Goal: Information Seeking & Learning: Learn about a topic

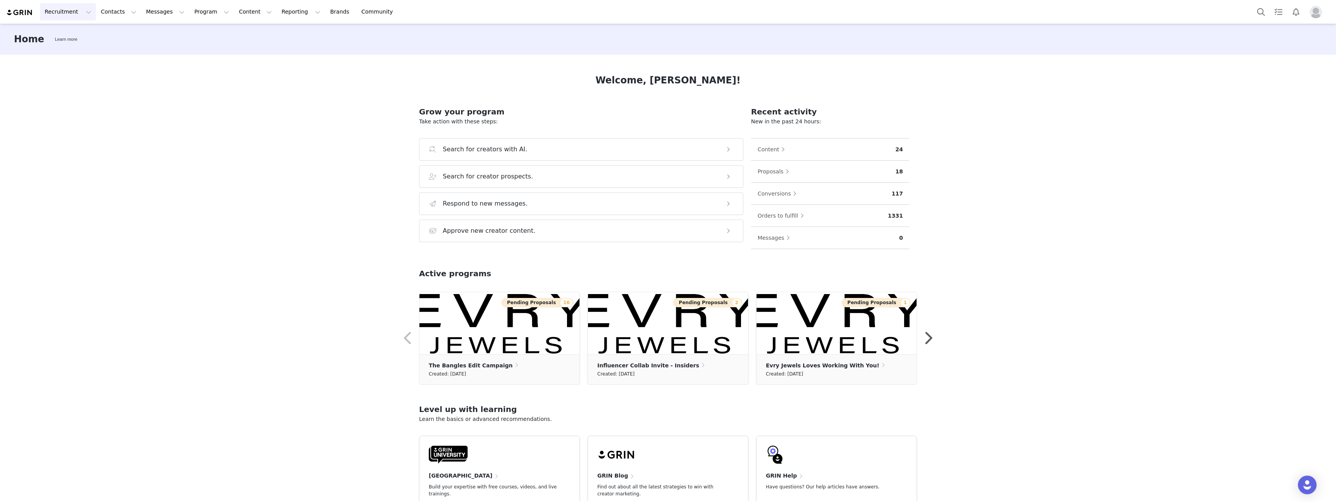
click at [56, 7] on button "Recruitment Recruitment" at bounding box center [68, 11] width 56 height 17
click at [78, 35] on p "Creator Search" at bounding box center [67, 34] width 41 height 8
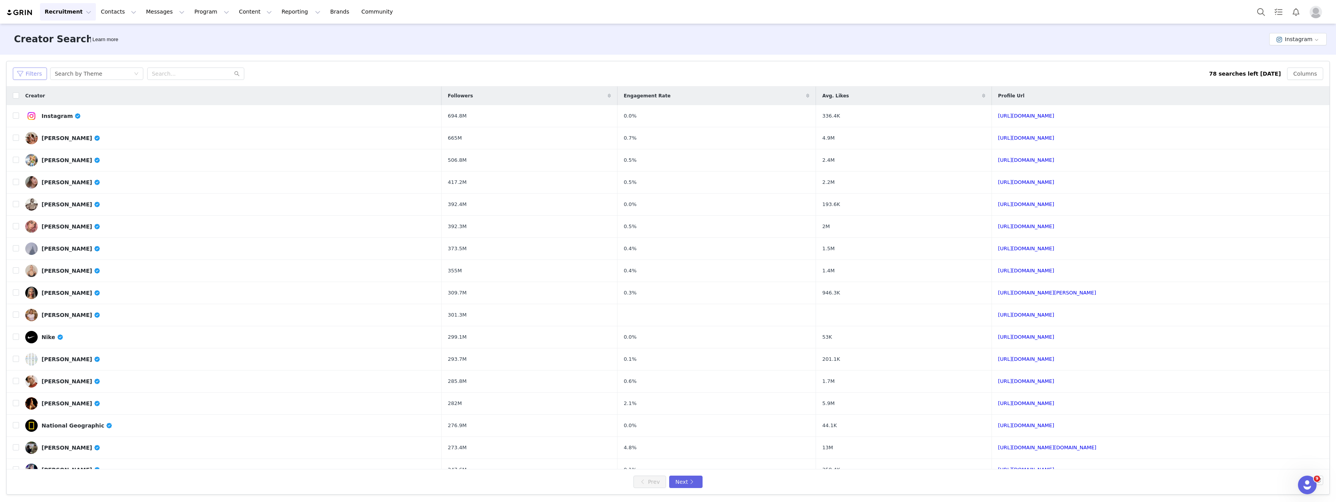
click at [40, 75] on button "Filters" at bounding box center [30, 74] width 34 height 12
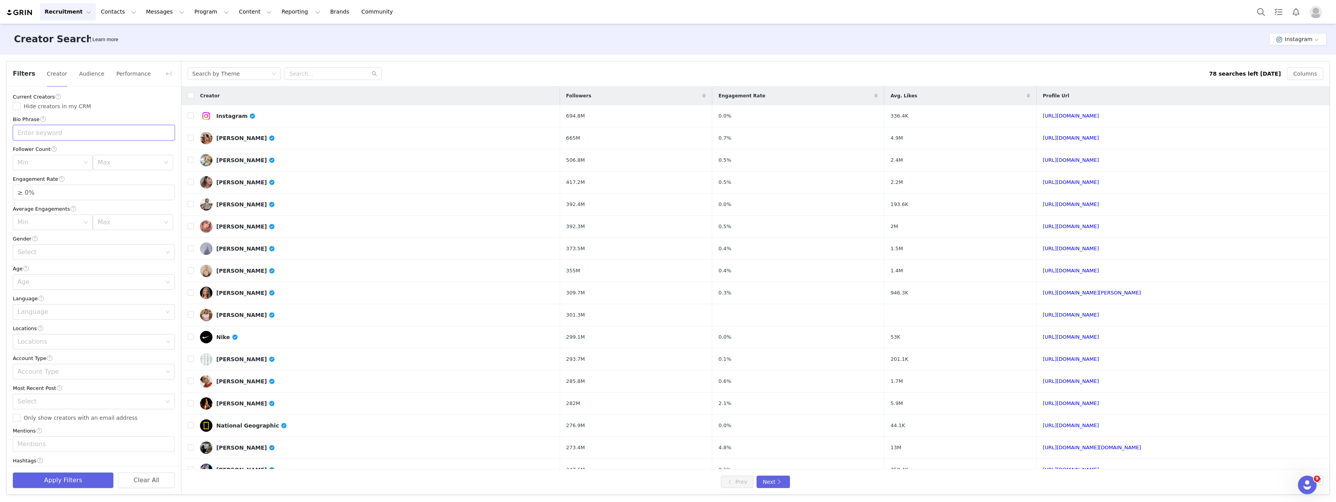
click at [48, 132] on input "text" at bounding box center [94, 133] width 162 height 16
click at [47, 163] on div "Min" at bounding box center [48, 163] width 62 height 8
click at [38, 261] on li "1M" at bounding box center [51, 262] width 77 height 12
click at [84, 190] on input "≥ 0%" at bounding box center [93, 192] width 161 height 15
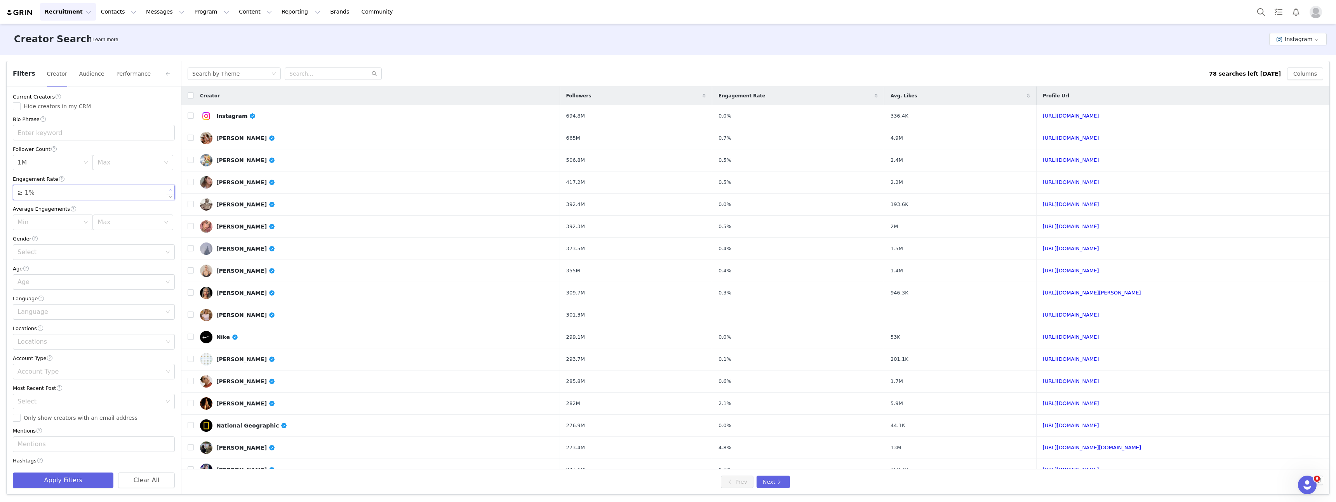
click at [166, 189] on span "Increase Value" at bounding box center [170, 189] width 8 height 9
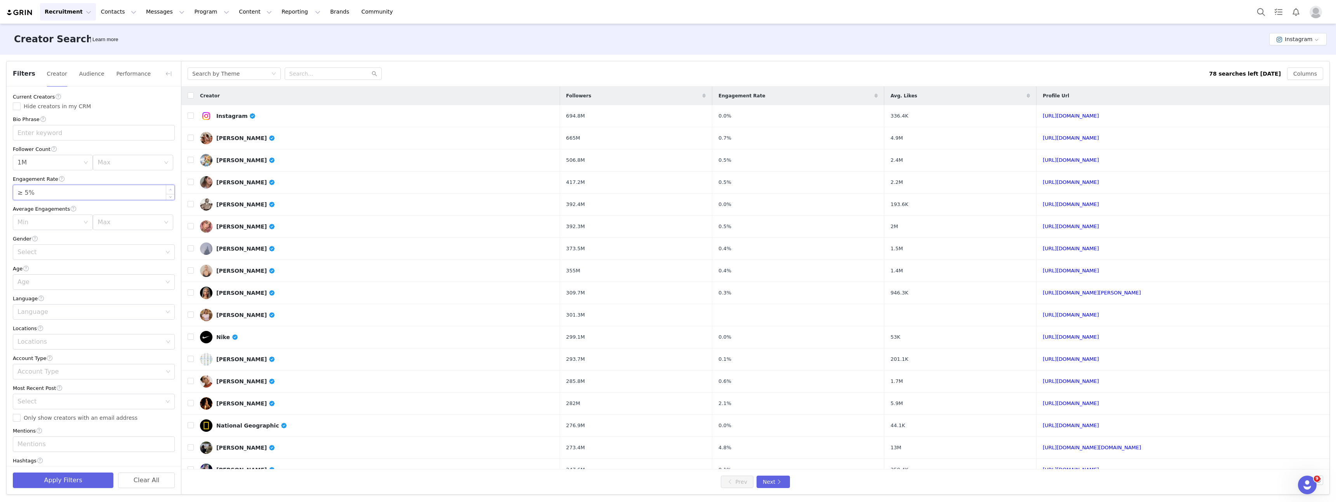
type input "≥ 6%"
click at [166, 189] on span "Increase Value" at bounding box center [170, 189] width 8 height 9
click at [62, 225] on div "Min" at bounding box center [48, 223] width 62 height 8
click at [53, 285] on li "10k" at bounding box center [51, 284] width 77 height 12
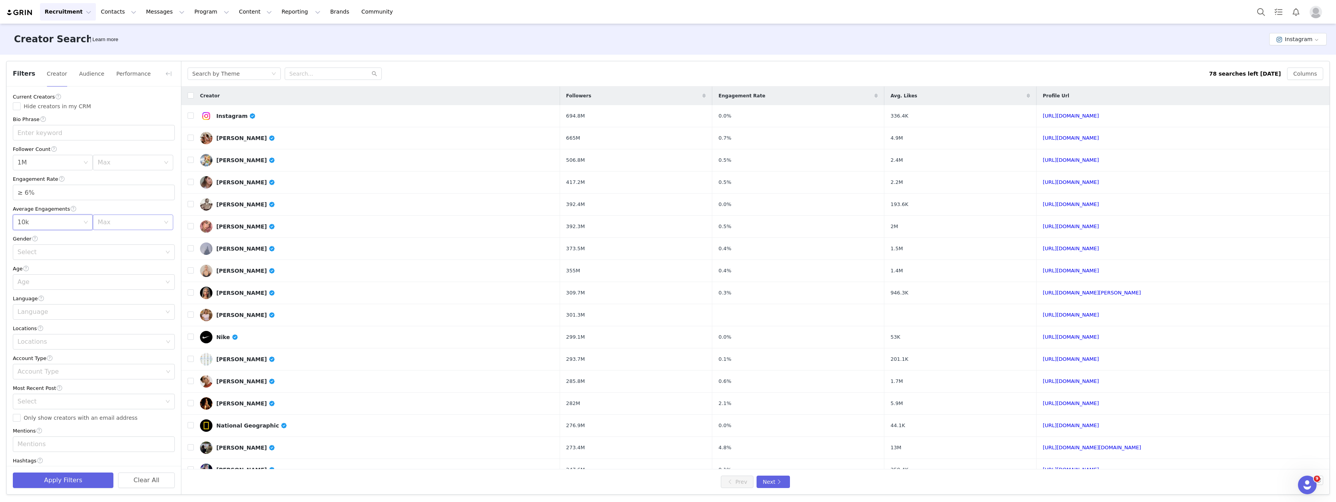
click at [107, 226] on div "Max" at bounding box center [128, 223] width 62 height 8
click at [106, 221] on div "Max" at bounding box center [128, 223] width 62 height 8
click at [55, 251] on div "Select" at bounding box center [89, 252] width 144 height 8
click at [48, 281] on li "Female" at bounding box center [91, 283] width 156 height 12
click at [39, 283] on div "Age" at bounding box center [89, 282] width 144 height 8
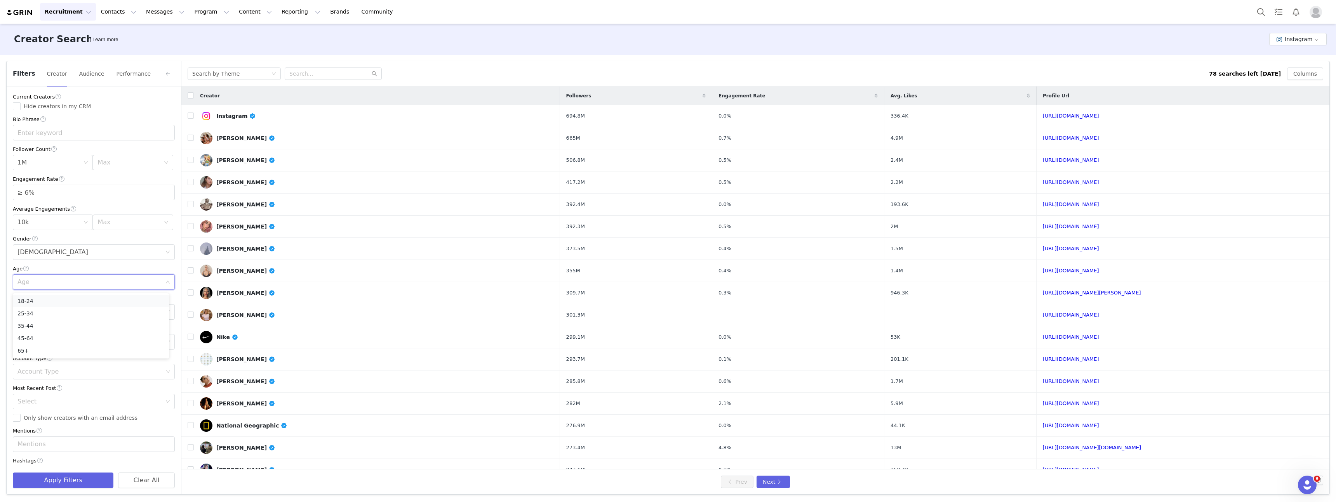
click at [49, 303] on li "18-24" at bounding box center [91, 301] width 156 height 12
click at [43, 341] on div "Locations" at bounding box center [90, 342] width 146 height 8
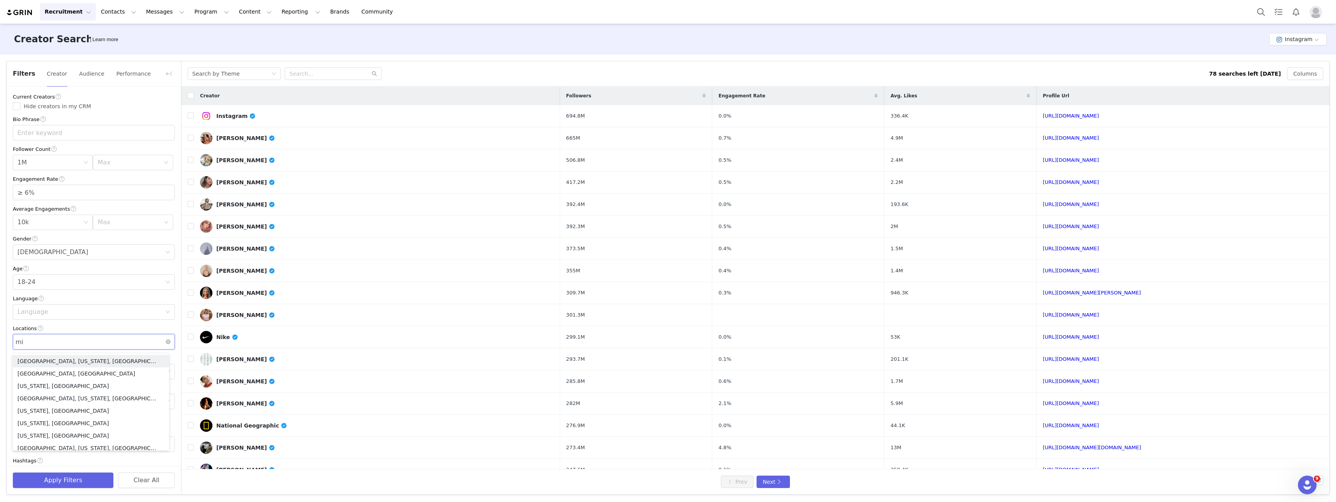
type input "mia"
click at [43, 360] on li "Miami, Florida, United States" at bounding box center [91, 361] width 156 height 12
type input "los"
click at [106, 358] on li "Los Angeles, California, United States" at bounding box center [91, 361] width 156 height 12
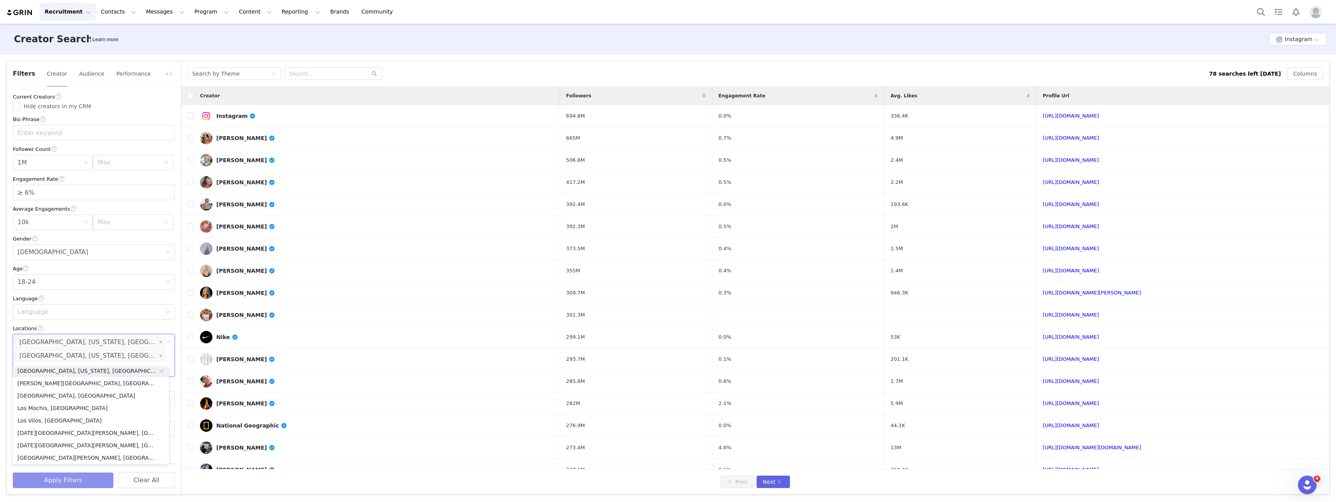
click at [78, 485] on button "Apply Filters" at bounding box center [63, 481] width 101 height 16
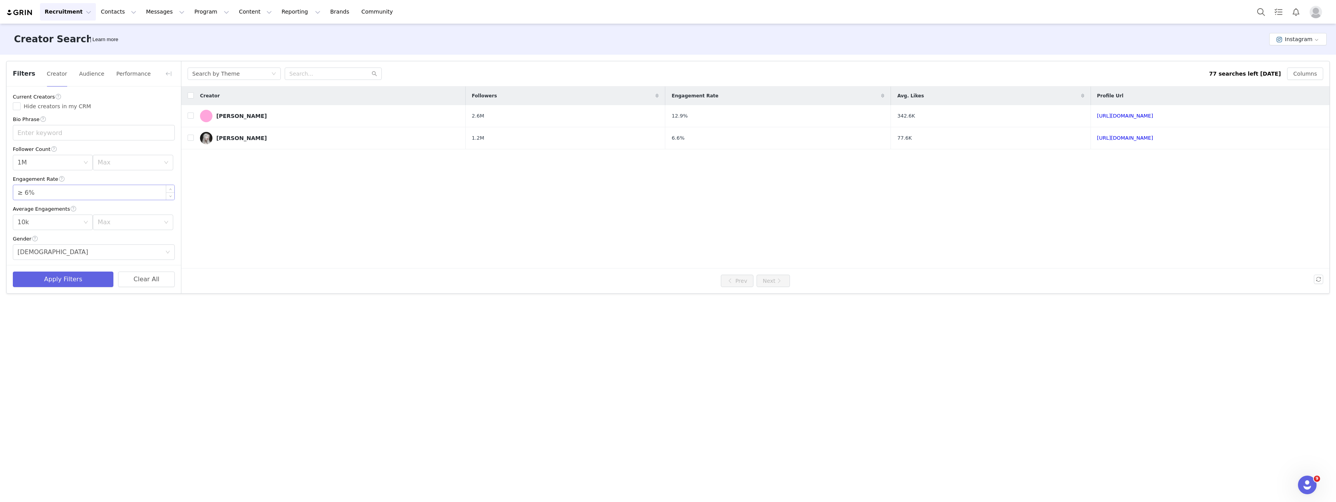
click at [31, 195] on input "≥ 6%" at bounding box center [93, 192] width 161 height 15
click at [25, 194] on input "≥ 6%" at bounding box center [93, 192] width 161 height 15
type input "≥ 5%"
click at [54, 281] on button "Apply Filters" at bounding box center [63, 280] width 101 height 16
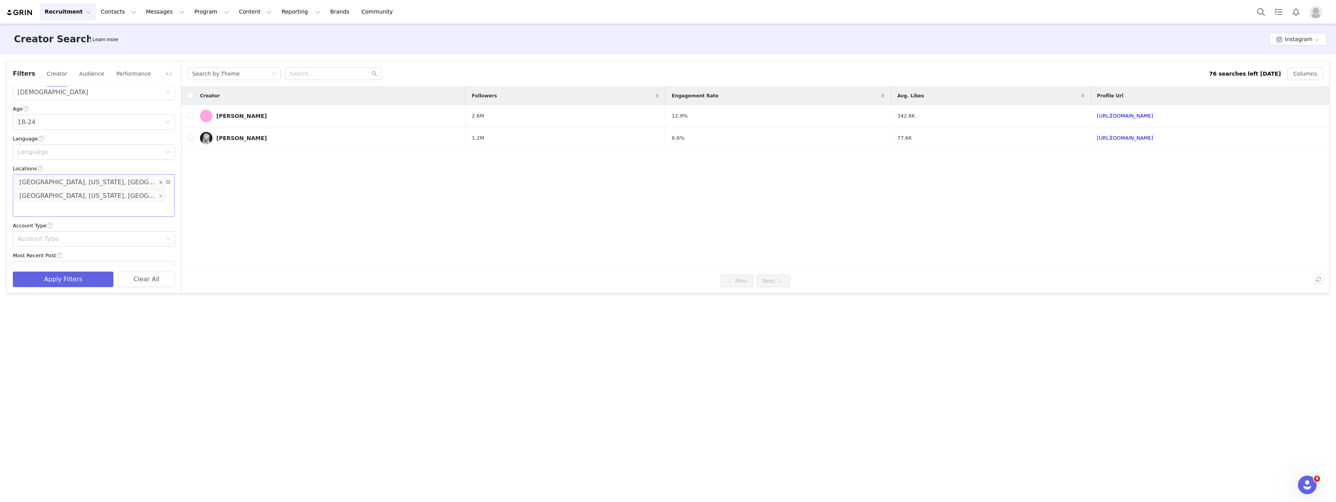
click at [159, 184] on icon "icon: close" at bounding box center [161, 183] width 4 height 4
click at [78, 184] on div "Locations" at bounding box center [90, 182] width 146 height 8
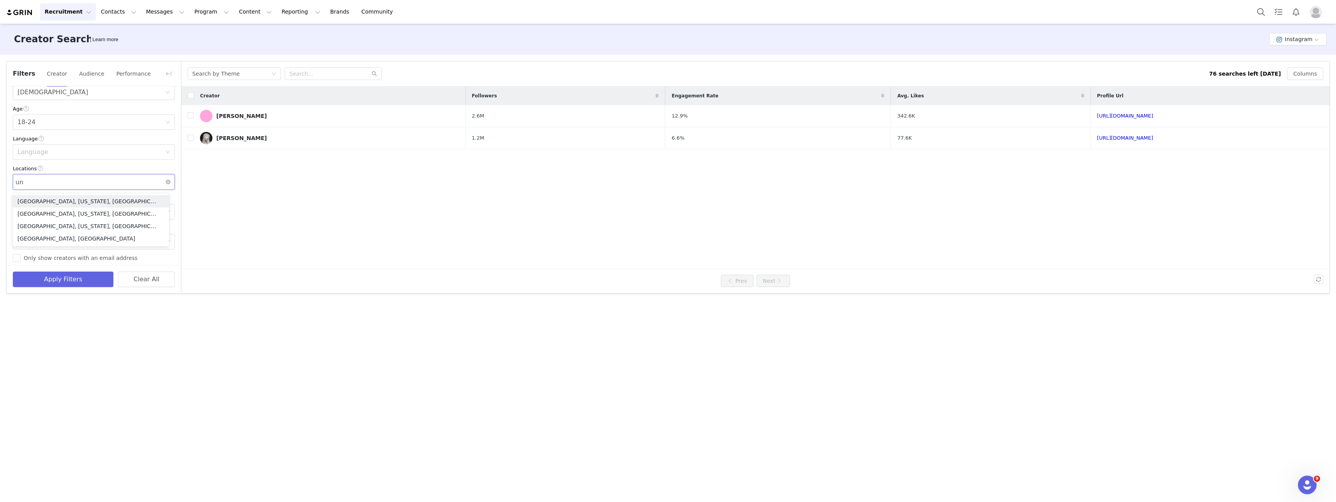
type input "uni"
click at [60, 215] on li "United States" at bounding box center [91, 210] width 156 height 12
click at [97, 331] on div "Creator Search Learn more Instagram Filters Creator Audience Performance Curren…" at bounding box center [668, 263] width 1336 height 478
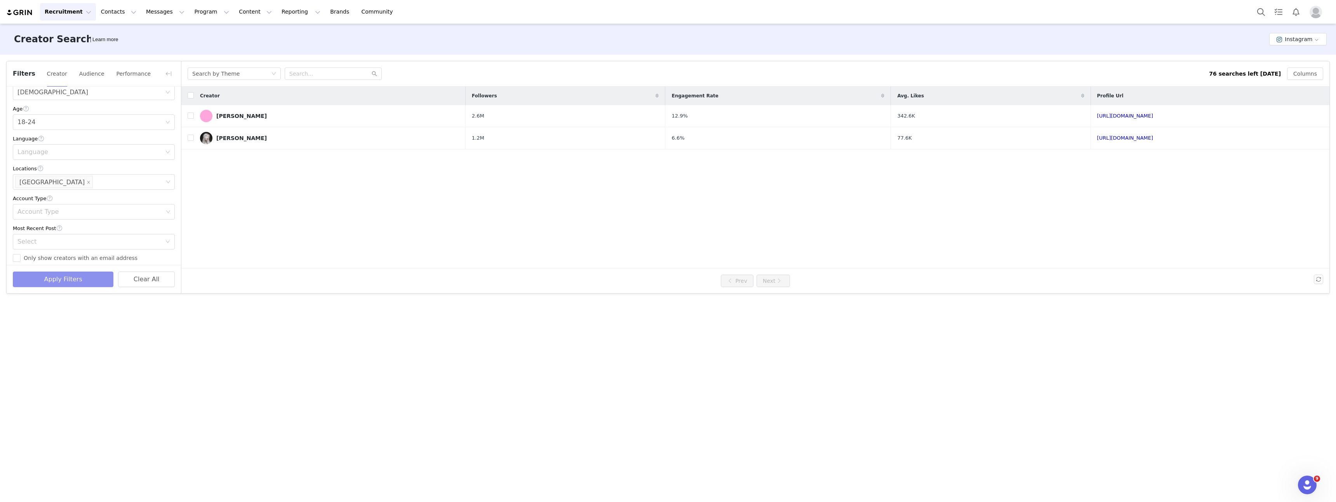
click at [65, 287] on div "Apply Filters Clear All" at bounding box center [94, 279] width 174 height 28
click at [67, 285] on button "Apply Filters" at bounding box center [63, 280] width 101 height 16
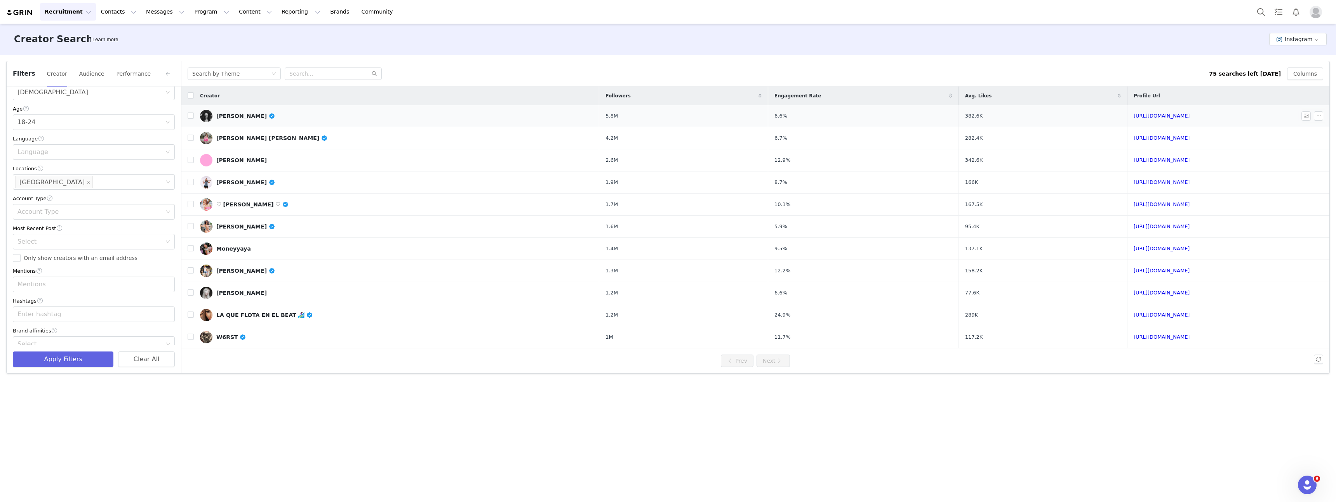
click at [243, 116] on div "Anna Cathcart" at bounding box center [245, 116] width 59 height 6
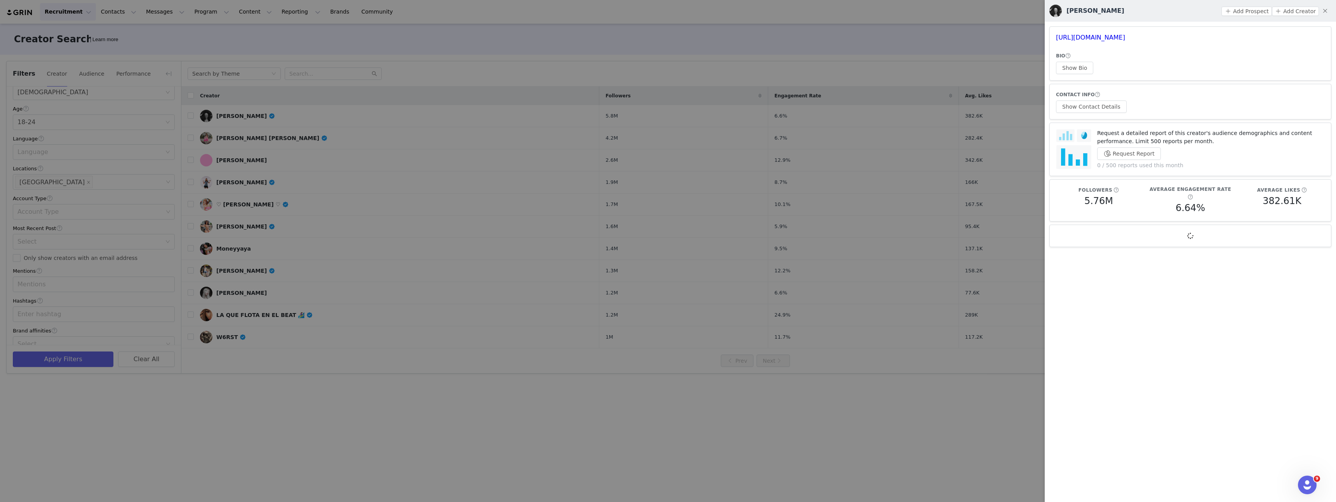
click at [1181, 201] on h5 "6.64%" at bounding box center [1190, 208] width 30 height 14
click at [1162, 33] on h3 "https://www.instagram.com/annacathcart/" at bounding box center [1190, 37] width 269 height 9
click at [1125, 38] on link "https://www.instagram.com/annacathcart/" at bounding box center [1090, 37] width 69 height 7
click at [325, 174] on div at bounding box center [668, 251] width 1336 height 502
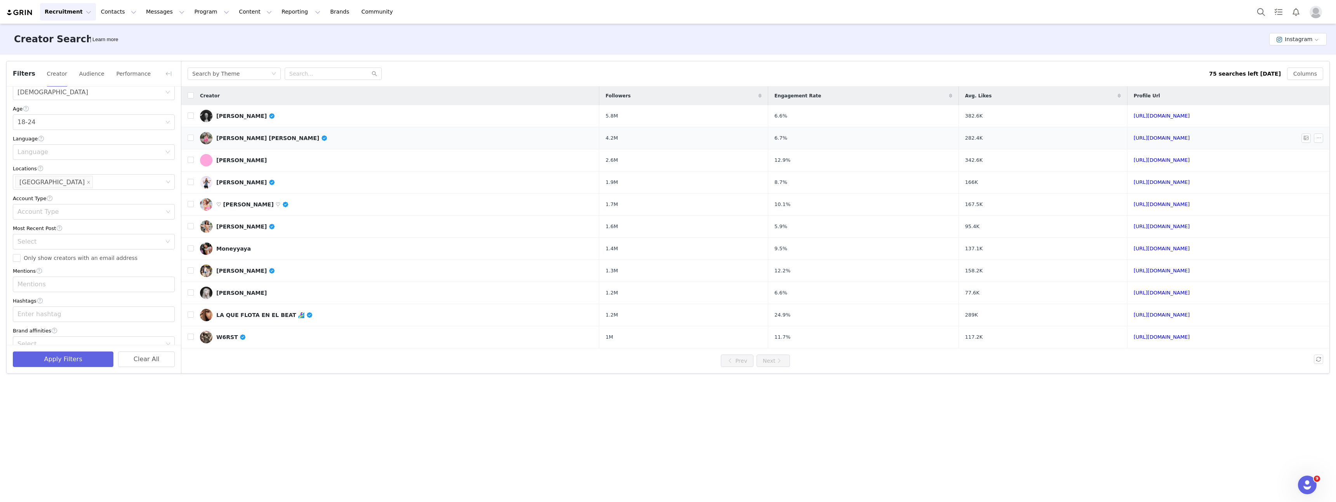
click at [235, 136] on div "Demitra Mia Kalogeras" at bounding box center [271, 138] width 111 height 6
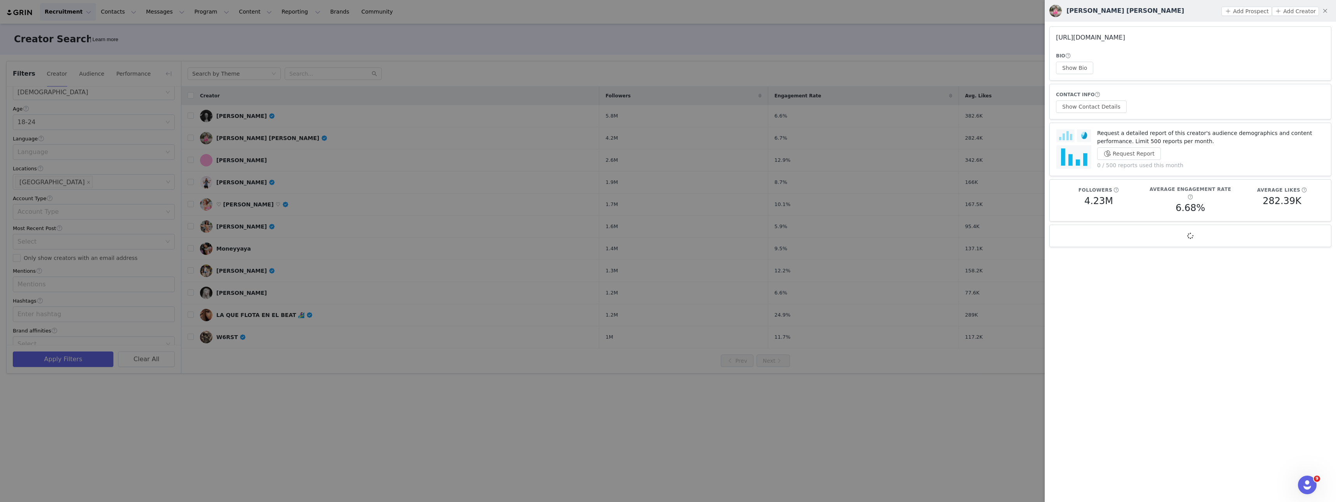
click at [1104, 35] on link "https://www.instagram.com/demitrakalogeras/" at bounding box center [1090, 37] width 69 height 7
click at [289, 245] on div at bounding box center [668, 251] width 1336 height 502
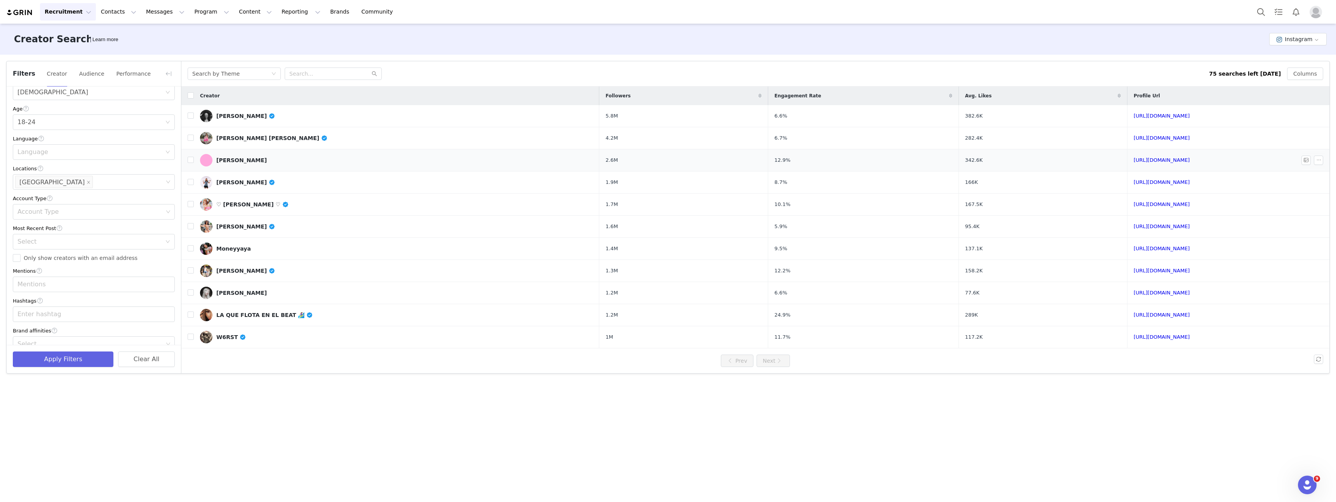
click at [230, 163] on div "Ashley Tervort" at bounding box center [241, 160] width 50 height 6
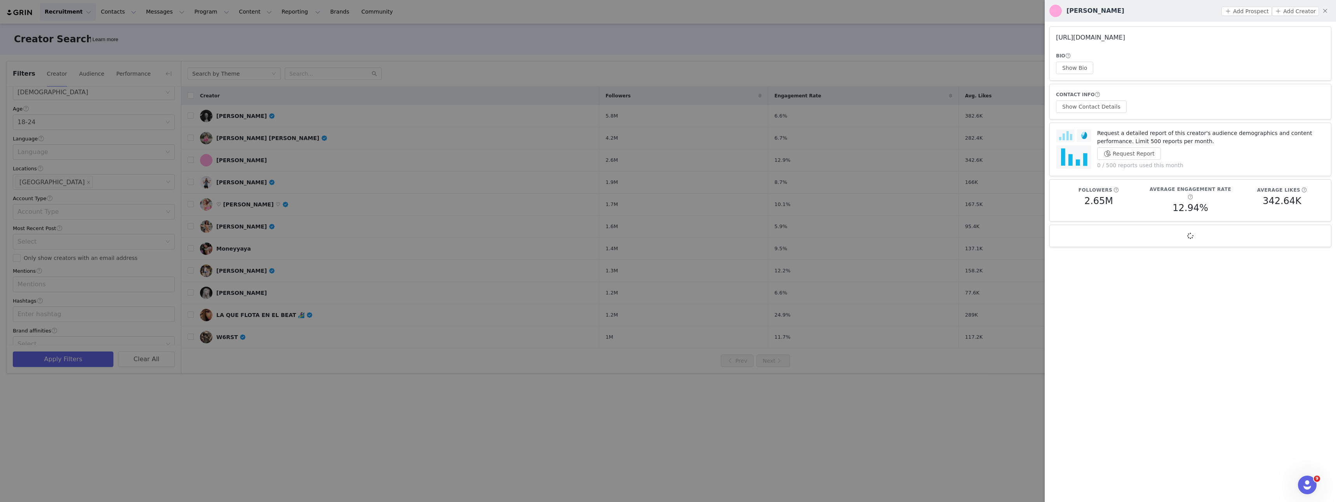
click at [1125, 39] on link "https://www.instagram.com/ashhleytervort/" at bounding box center [1090, 37] width 69 height 7
click at [824, 156] on div at bounding box center [668, 251] width 1336 height 502
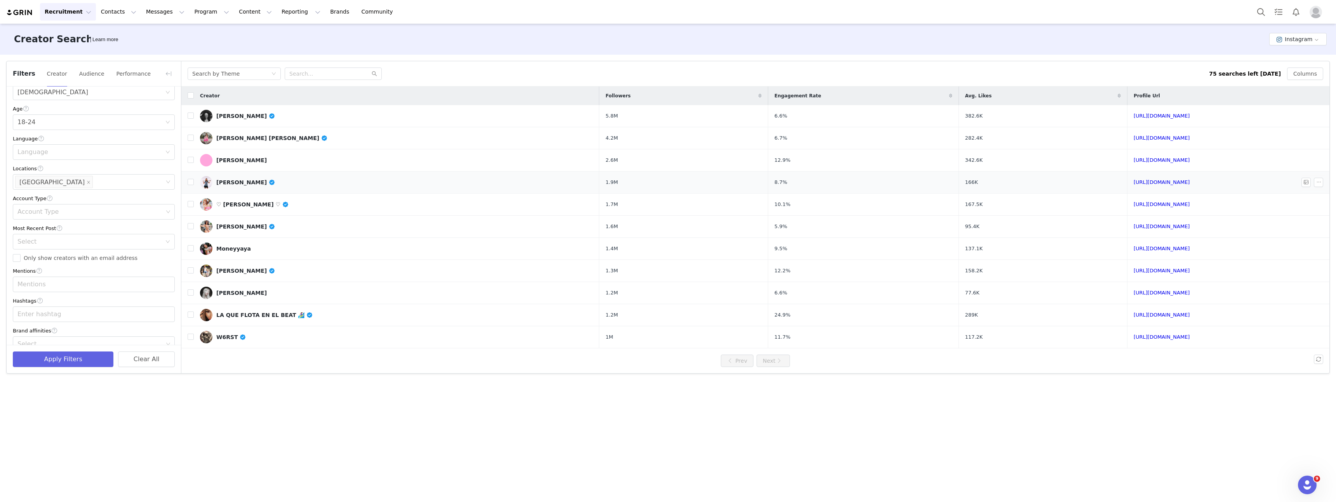
click at [222, 183] on div "Kai Trump" at bounding box center [245, 182] width 59 height 6
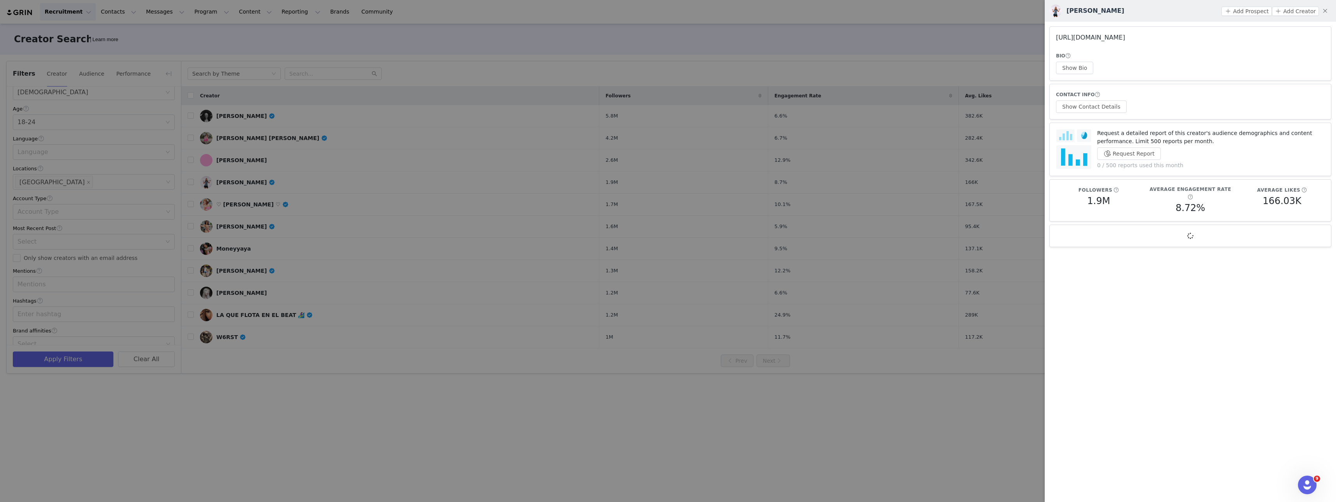
click at [1125, 38] on link "https://www.instagram.com/kaitrumpgolfer/" at bounding box center [1090, 37] width 69 height 7
click at [212, 135] on div at bounding box center [668, 251] width 1336 height 502
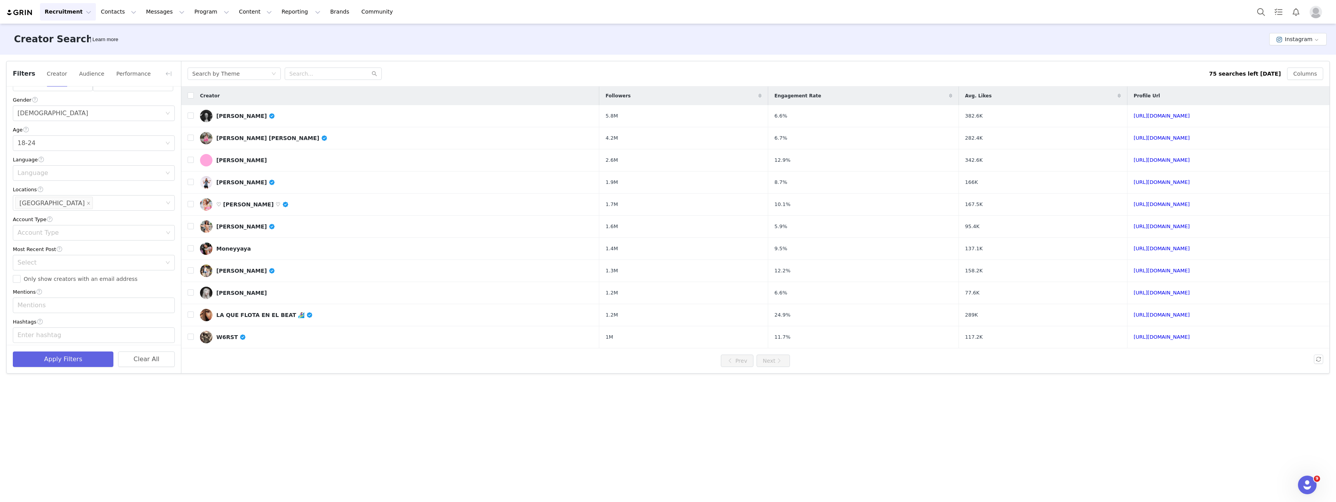
scroll to position [139, 0]
click at [45, 142] on div "Age 18-24" at bounding box center [91, 142] width 148 height 15
click at [165, 144] on icon "icon: close-circle" at bounding box center [167, 143] width 5 height 5
click at [87, 204] on icon "icon: close" at bounding box center [88, 202] width 3 height 3
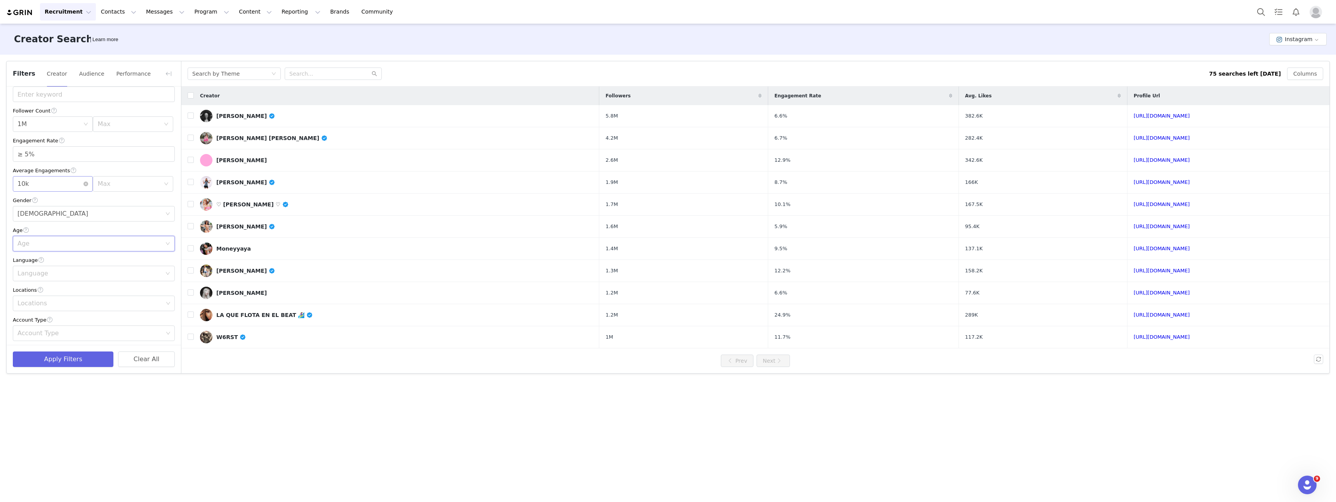
click at [61, 185] on div "Min 10k" at bounding box center [50, 184] width 66 height 15
click at [42, 239] on li "5k" at bounding box center [51, 238] width 77 height 12
click at [76, 354] on button "Apply Filters" at bounding box center [63, 360] width 101 height 16
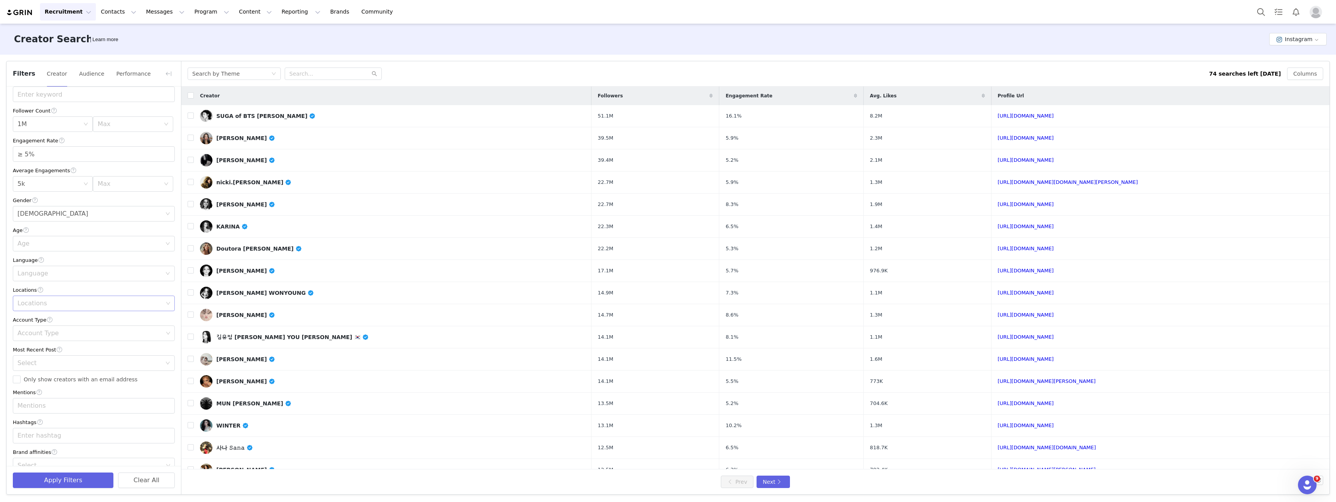
scroll to position [56, 0]
click at [52, 459] on div "Select" at bounding box center [90, 452] width 151 height 15
click at [60, 452] on div "Select" at bounding box center [90, 452] width 146 height 8
type input "w"
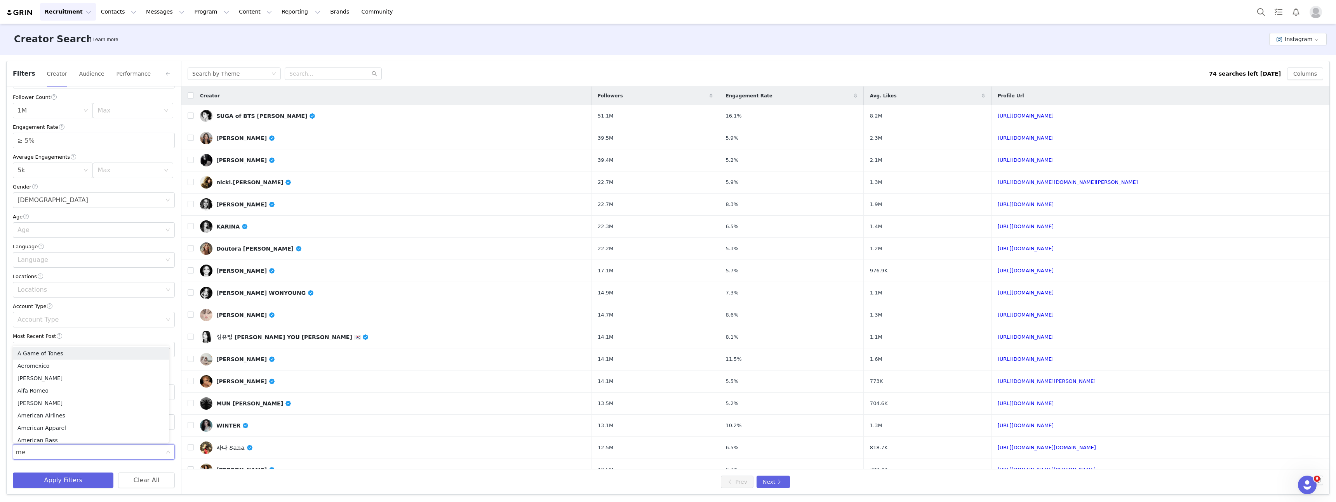
type input "m"
type input "p"
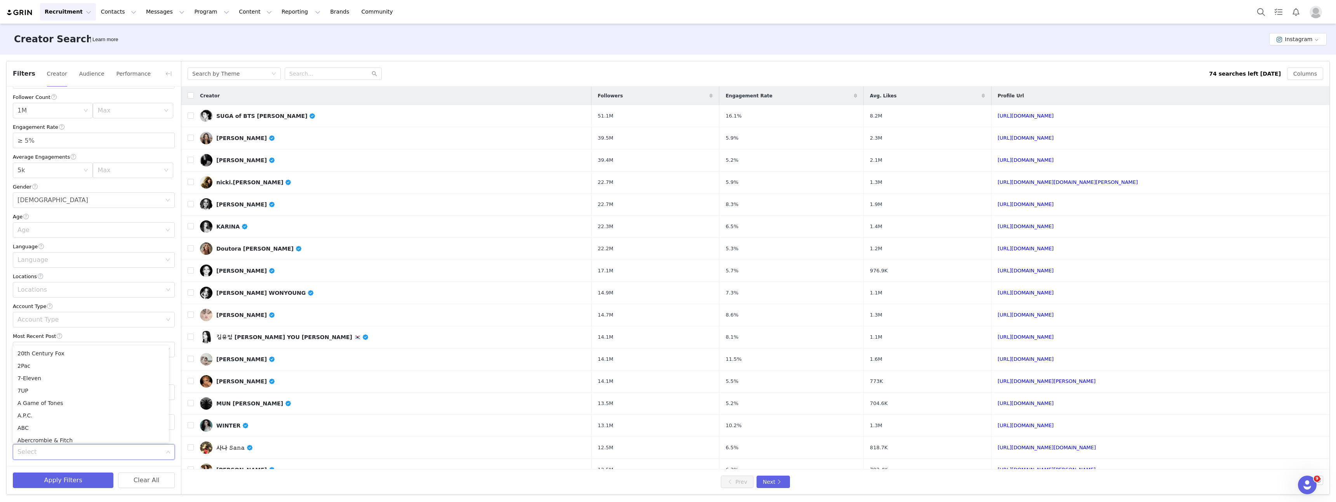
click at [74, 455] on div "Select" at bounding box center [90, 452] width 146 height 8
click at [85, 229] on div "Age" at bounding box center [89, 230] width 144 height 8
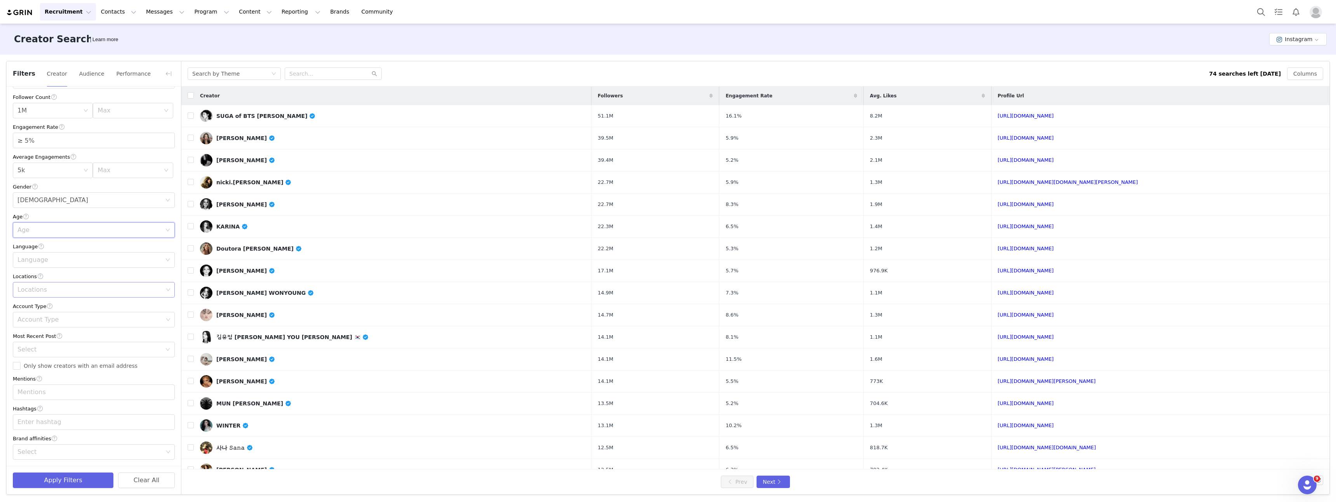
click at [52, 290] on div "Locations" at bounding box center [90, 290] width 146 height 8
click at [45, 313] on li "United States" at bounding box center [91, 314] width 156 height 12
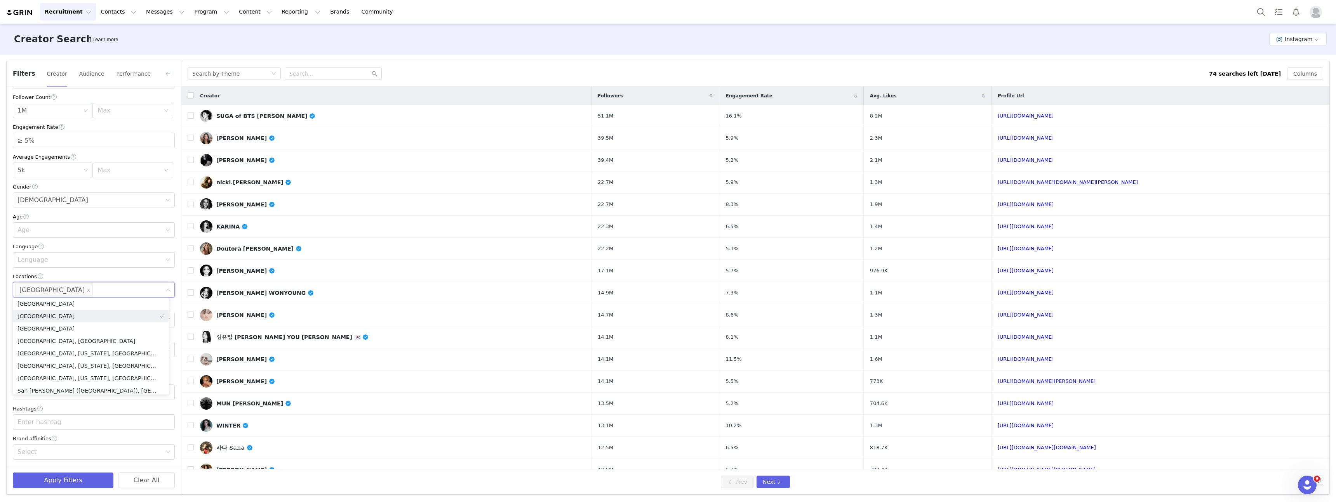
click at [98, 273] on div "Locations" at bounding box center [94, 277] width 162 height 8
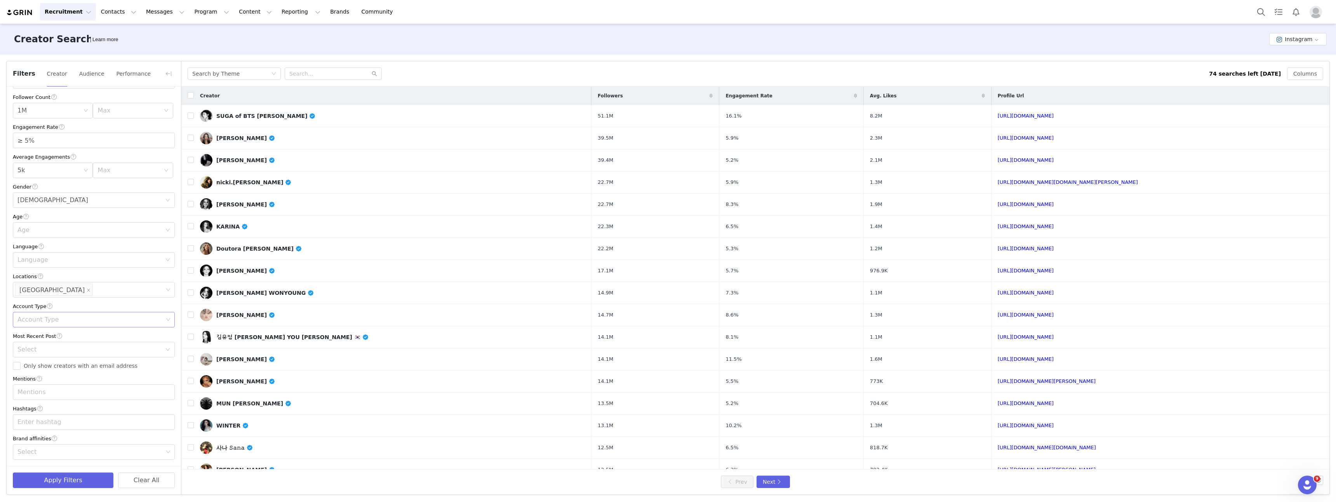
click at [73, 320] on div "Account Type" at bounding box center [90, 320] width 146 height 8
click at [85, 306] on div "Account Type" at bounding box center [94, 306] width 162 height 8
click at [68, 394] on div "Mentions" at bounding box center [90, 393] width 146 height 8
type input "jewels"
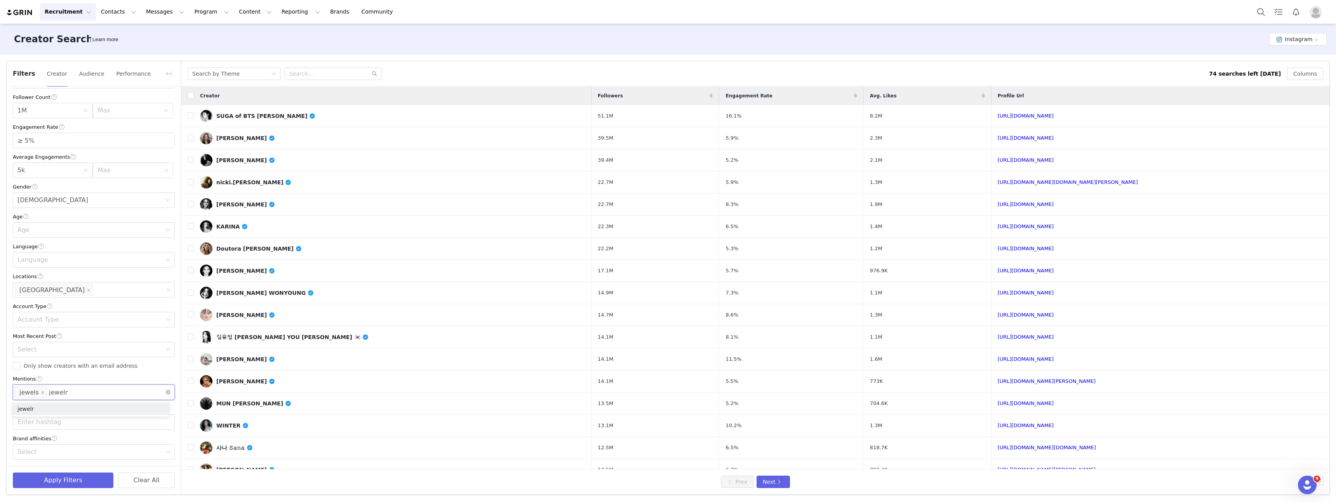
type input "jewelry"
type input "pavoi"
click at [37, 408] on input "pretty liittle things" at bounding box center [43, 402] width 56 height 12
type input "pretty little things"
click at [71, 407] on div "Mentions jewels jewelry pavoi pretty little things pretty little things" at bounding box center [94, 395] width 162 height 29
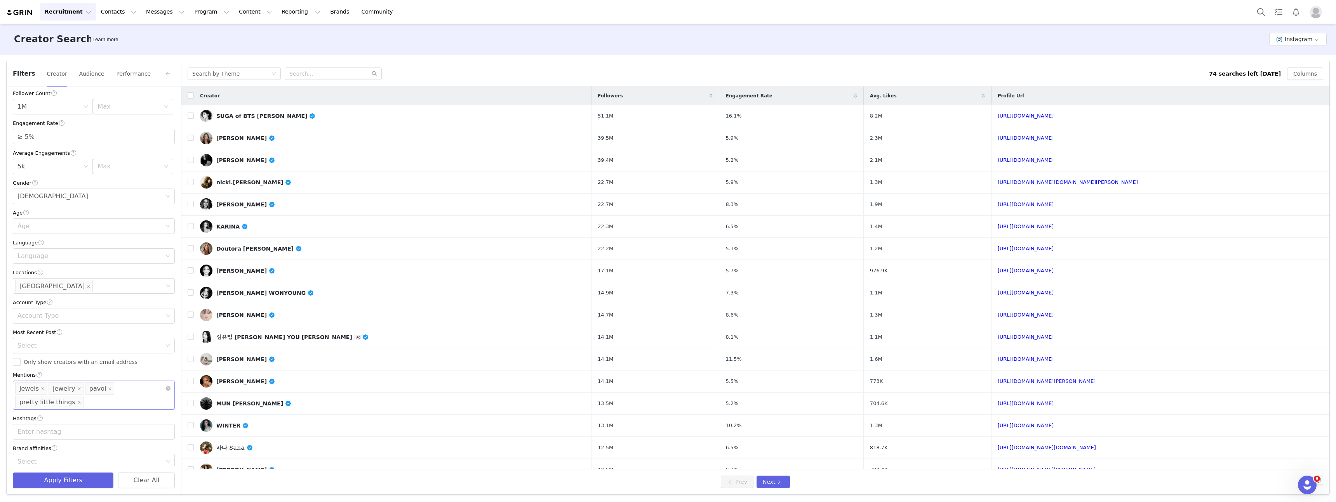
click at [100, 407] on div "Mentions jewels jewelry pavoi pretty little things" at bounding box center [94, 395] width 162 height 29
type input "mejuri"
click at [120, 410] on div "Mentions jewels jewelry pavoi pretty little things mejuri mejuri" at bounding box center [94, 395] width 162 height 29
click at [117, 389] on div "Mentions jewels jewelry pavoi pretty little things mejuri" at bounding box center [94, 385] width 162 height 29
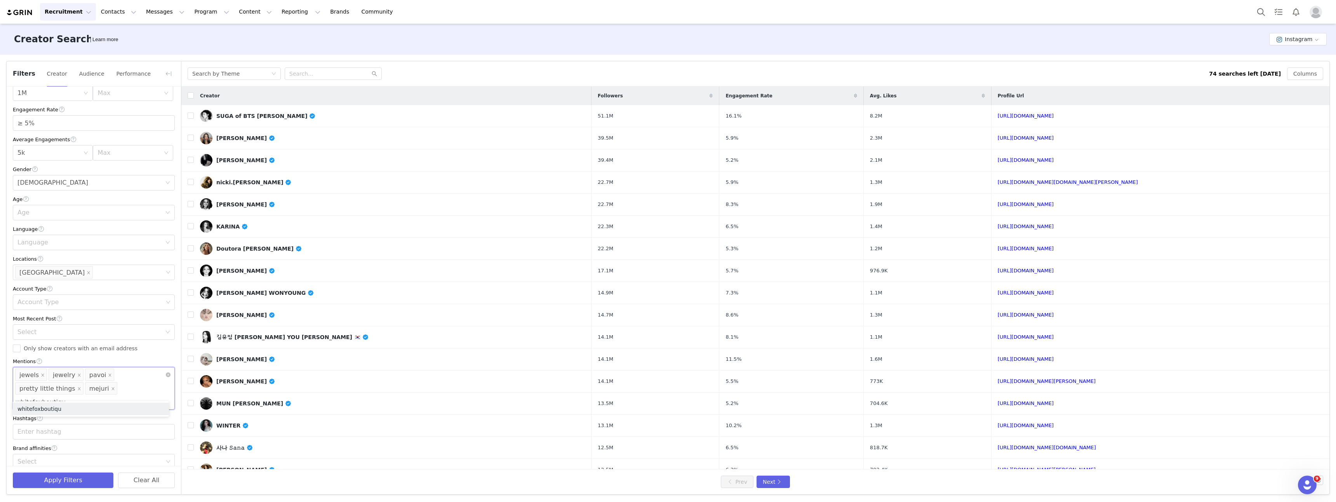
type input "whitefoxboutique"
type input "plt"
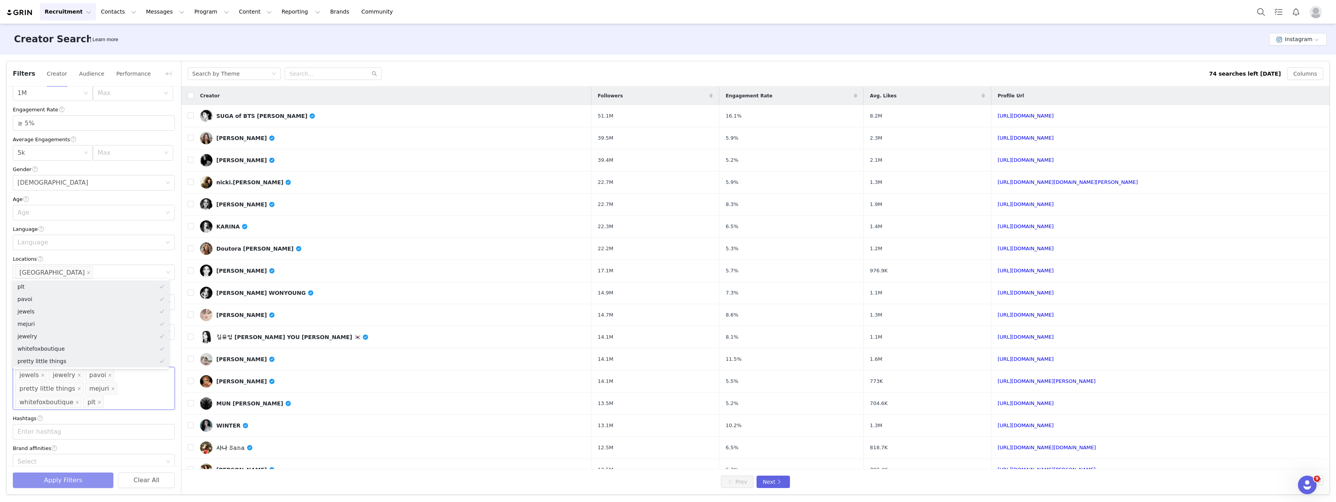
click at [80, 478] on button "Apply Filters" at bounding box center [63, 481] width 101 height 16
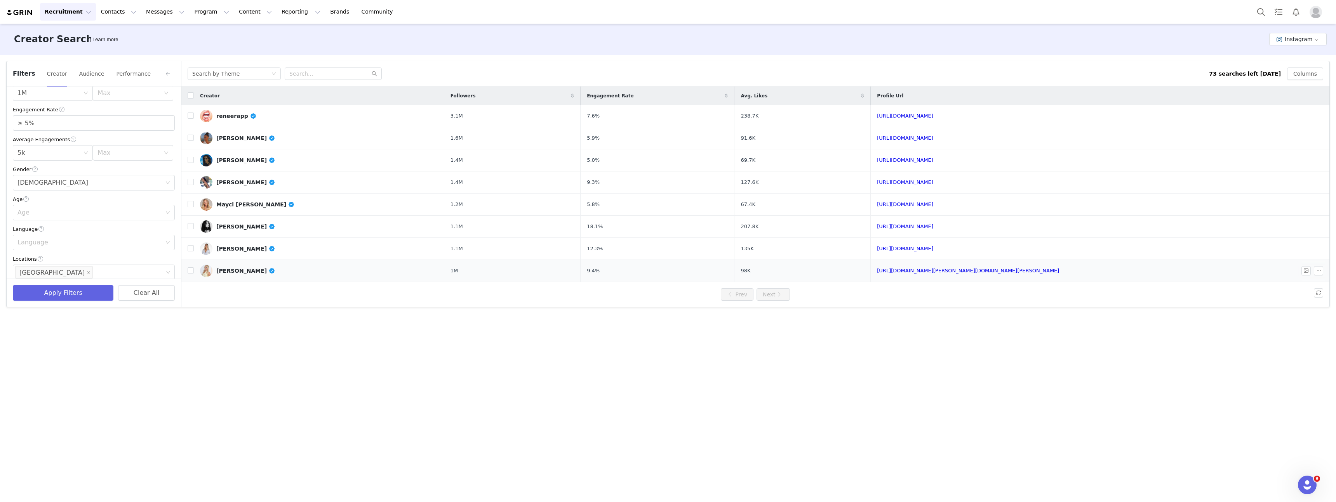
click at [219, 272] on div "kaylor" at bounding box center [245, 271] width 59 height 6
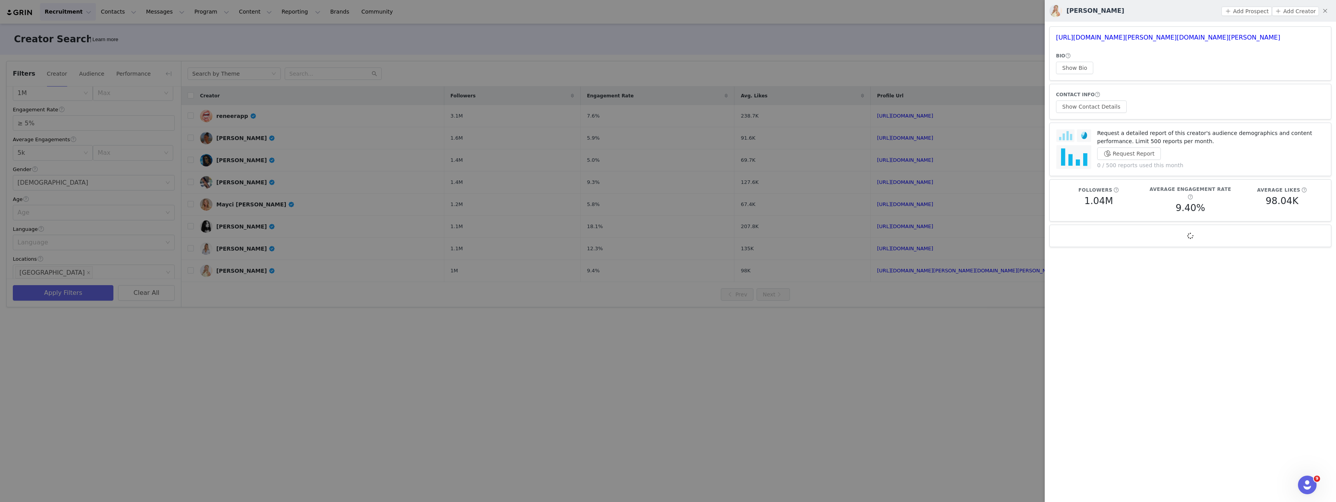
click at [463, 294] on div at bounding box center [668, 251] width 1336 height 502
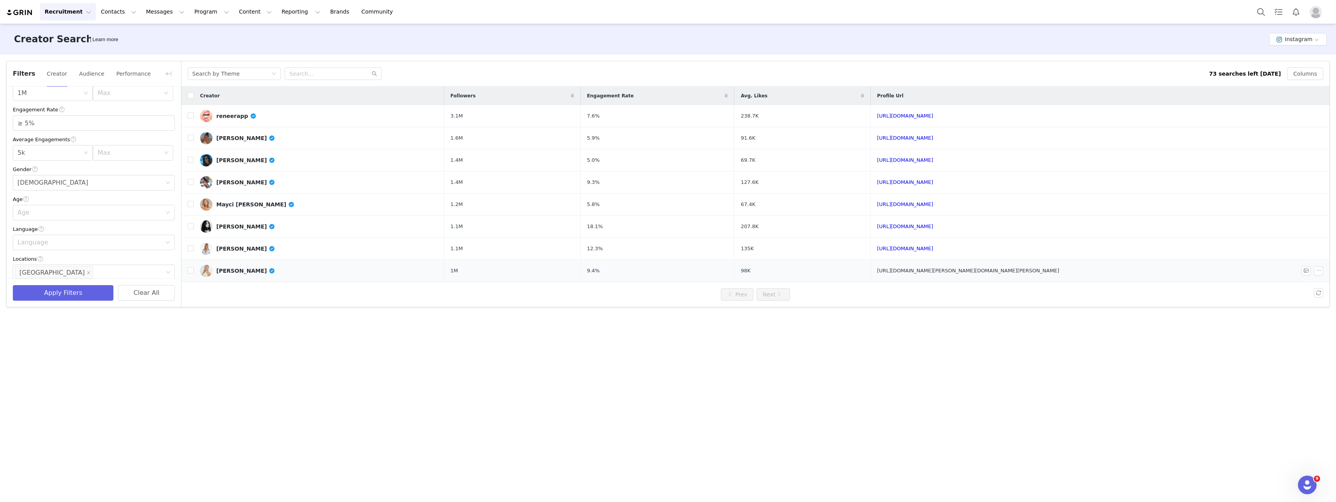
click at [1059, 272] on link "https://www.instagram.com/kaylor.martin/" at bounding box center [968, 271] width 182 height 6
click at [933, 246] on link "https://www.instagram.com/sadieemckennaa/" at bounding box center [905, 249] width 56 height 6
click at [933, 228] on link "https://www.instagram.com/nikkirodriguez/" at bounding box center [905, 227] width 56 height 6
click at [933, 205] on link "https://www.instagram.com/maycineeley/" at bounding box center [905, 204] width 56 height 6
click at [933, 182] on link "https://www.instagram.com/simplykennedy_/" at bounding box center [905, 182] width 56 height 6
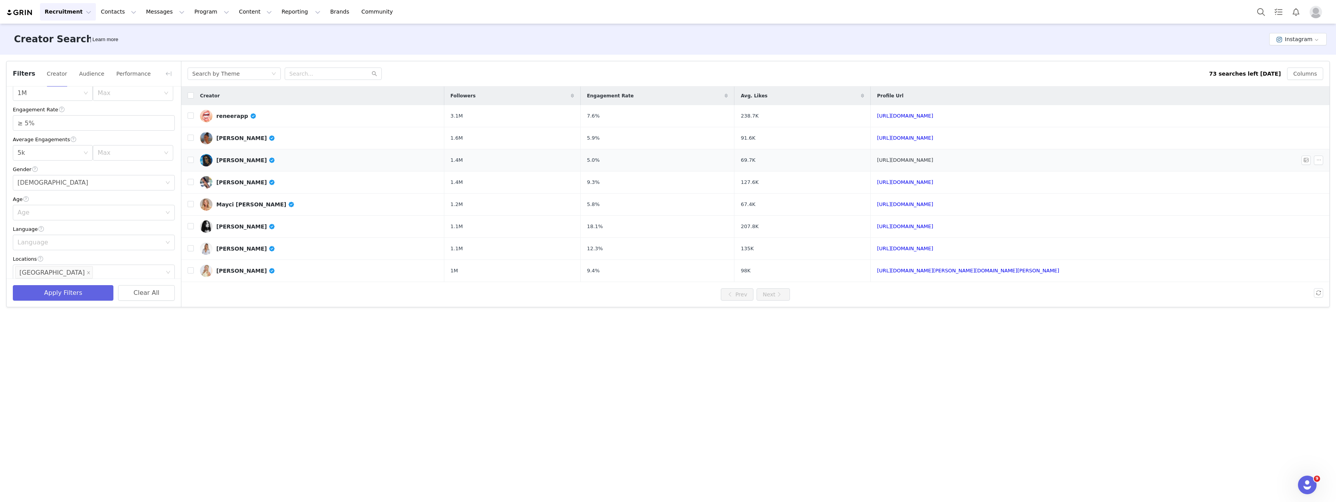
click at [933, 161] on link "https://www.instagram.com/trevimoran/" at bounding box center [905, 160] width 56 height 6
click at [933, 139] on link "https://www.instagram.com/sydneymclaughlin16/" at bounding box center [905, 138] width 56 height 6
click at [933, 115] on link "https://www.instagram.com/reneerapp/" at bounding box center [905, 116] width 56 height 6
